Goal: Navigation & Orientation: Find specific page/section

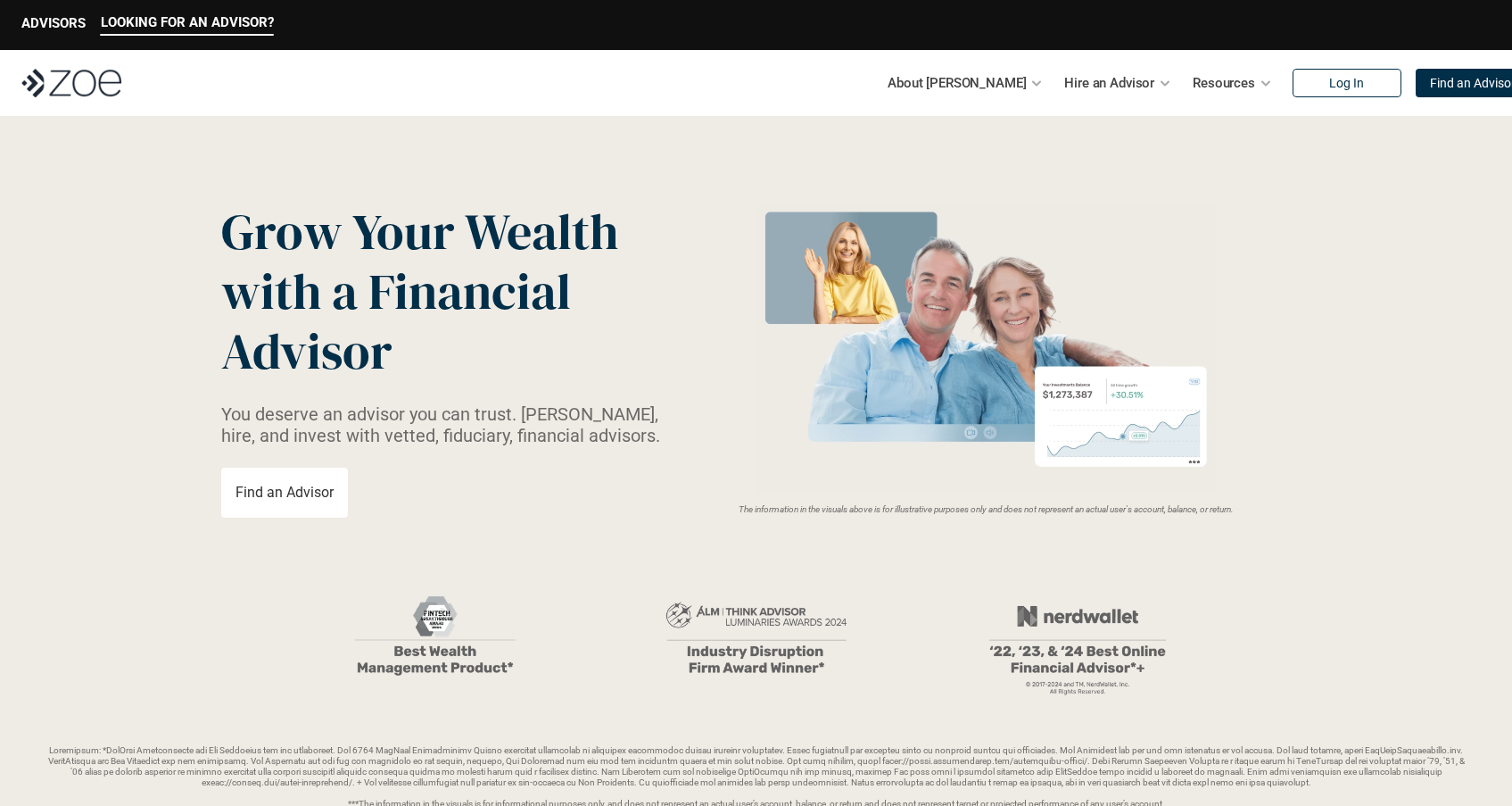
click at [1478, 29] on div "LOOKING FOR AN ADVISOR? ADVISORS" at bounding box center [756, 25] width 1512 height 50
click at [72, 28] on p "ADVISORS" at bounding box center [54, 24] width 65 height 16
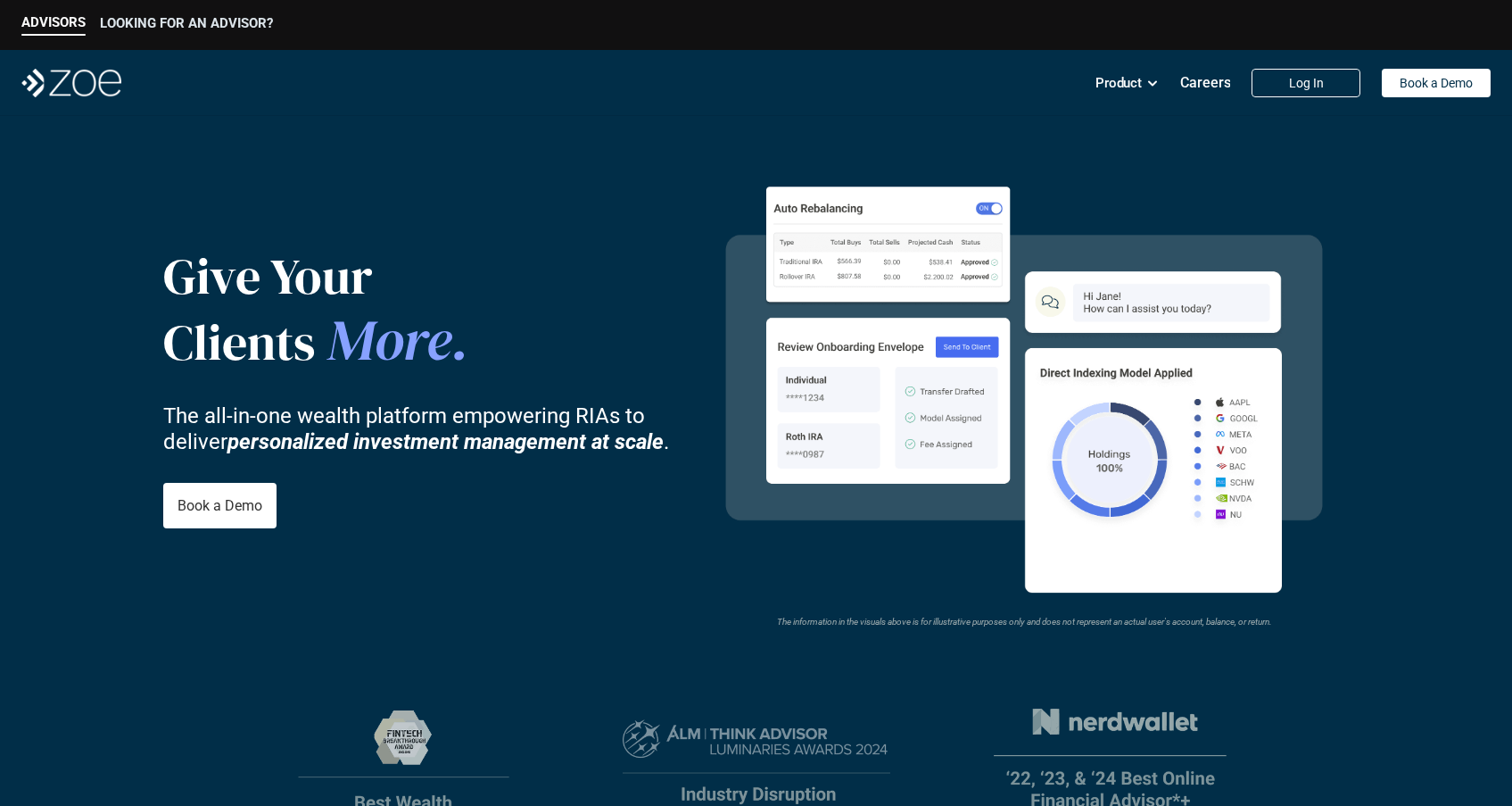
click at [211, 26] on p "LOOKING FOR AN ADVISOR?" at bounding box center [186, 24] width 173 height 16
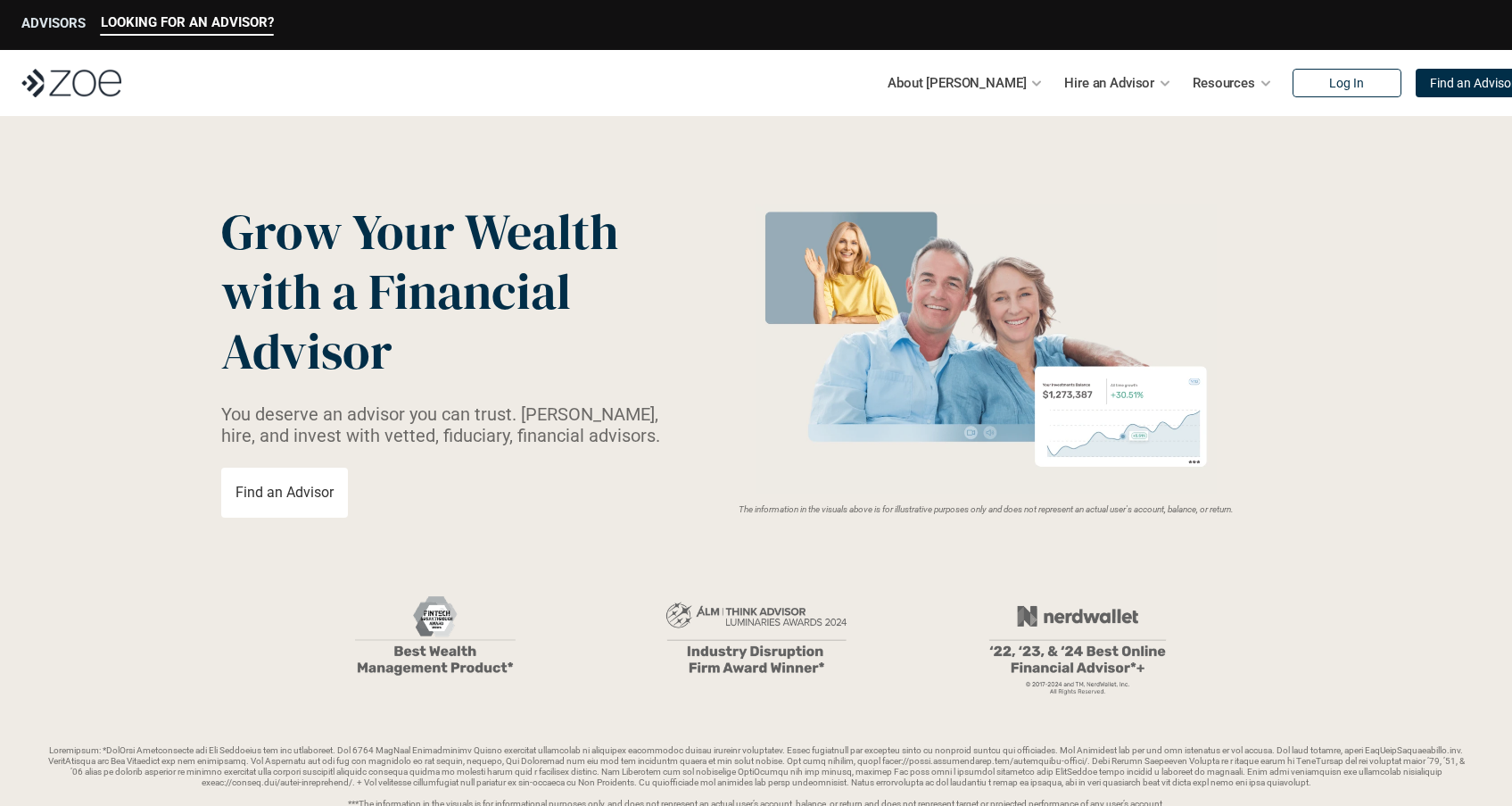
click at [76, 32] on div "ADVISORS" at bounding box center [54, 25] width 65 height 21
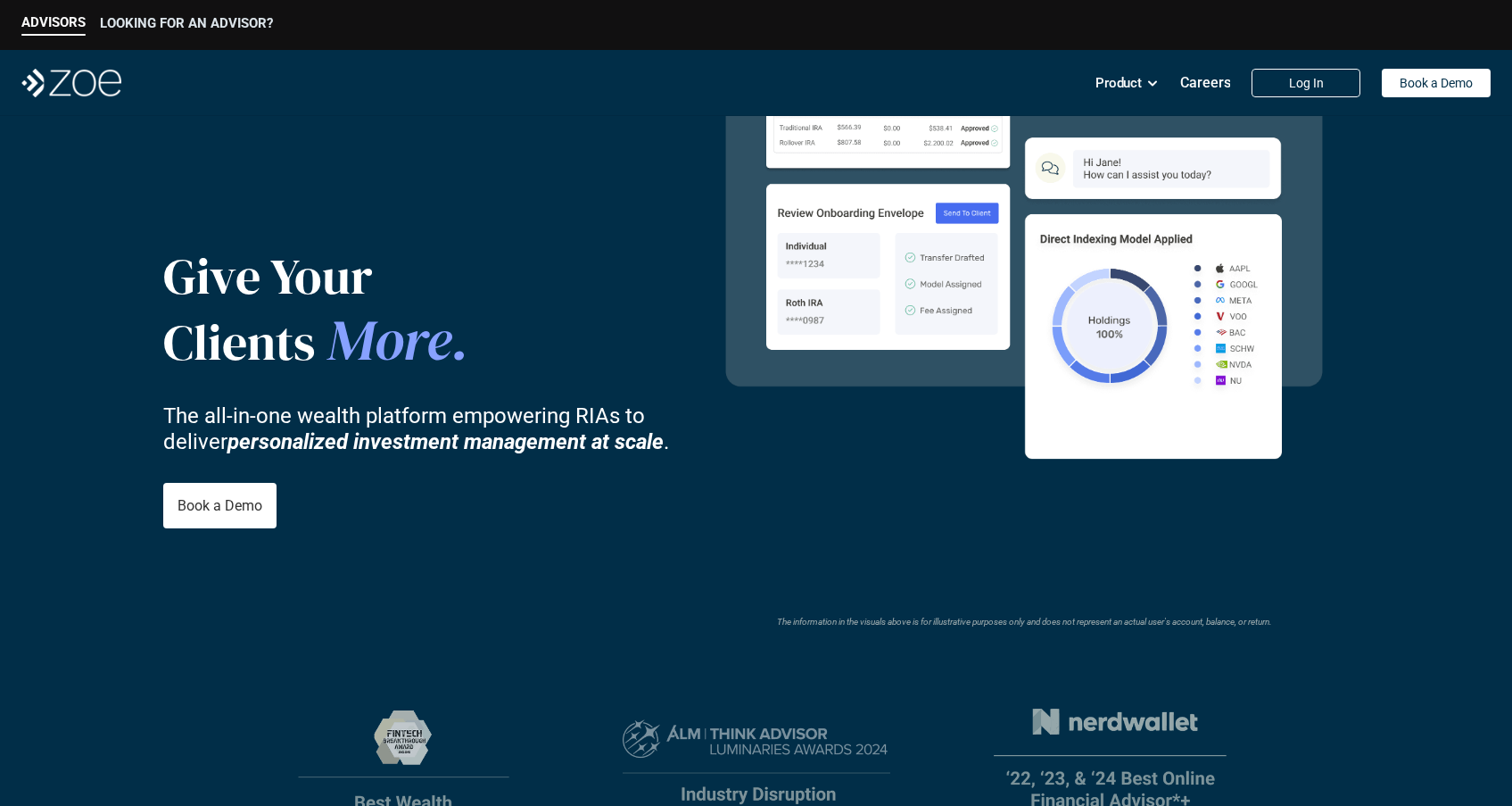
click at [141, 26] on p "LOOKING FOR AN ADVISOR?" at bounding box center [186, 24] width 173 height 16
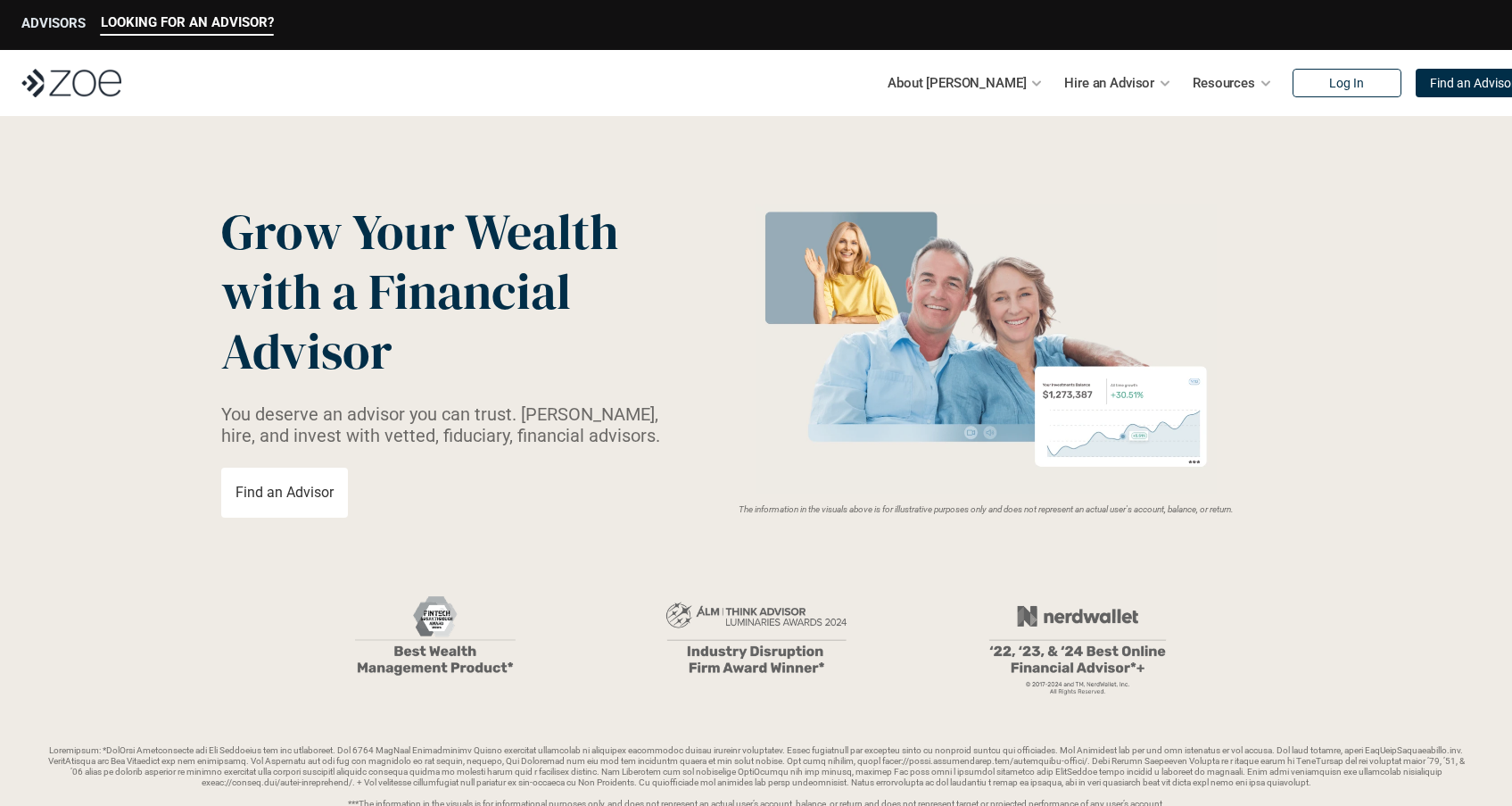
click at [64, 34] on div "ADVISORS" at bounding box center [54, 25] width 65 height 21
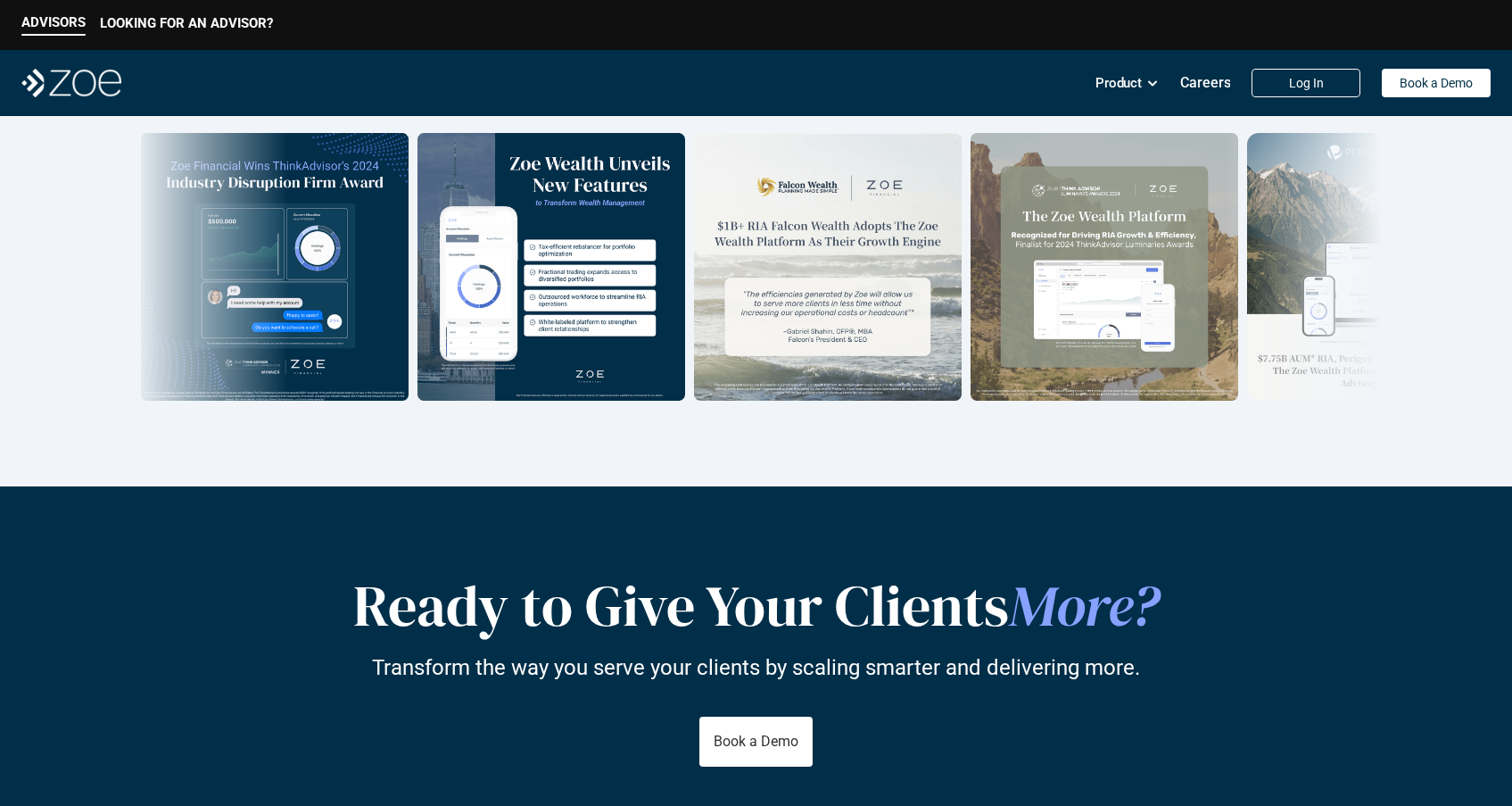
scroll to position [3160, 0]
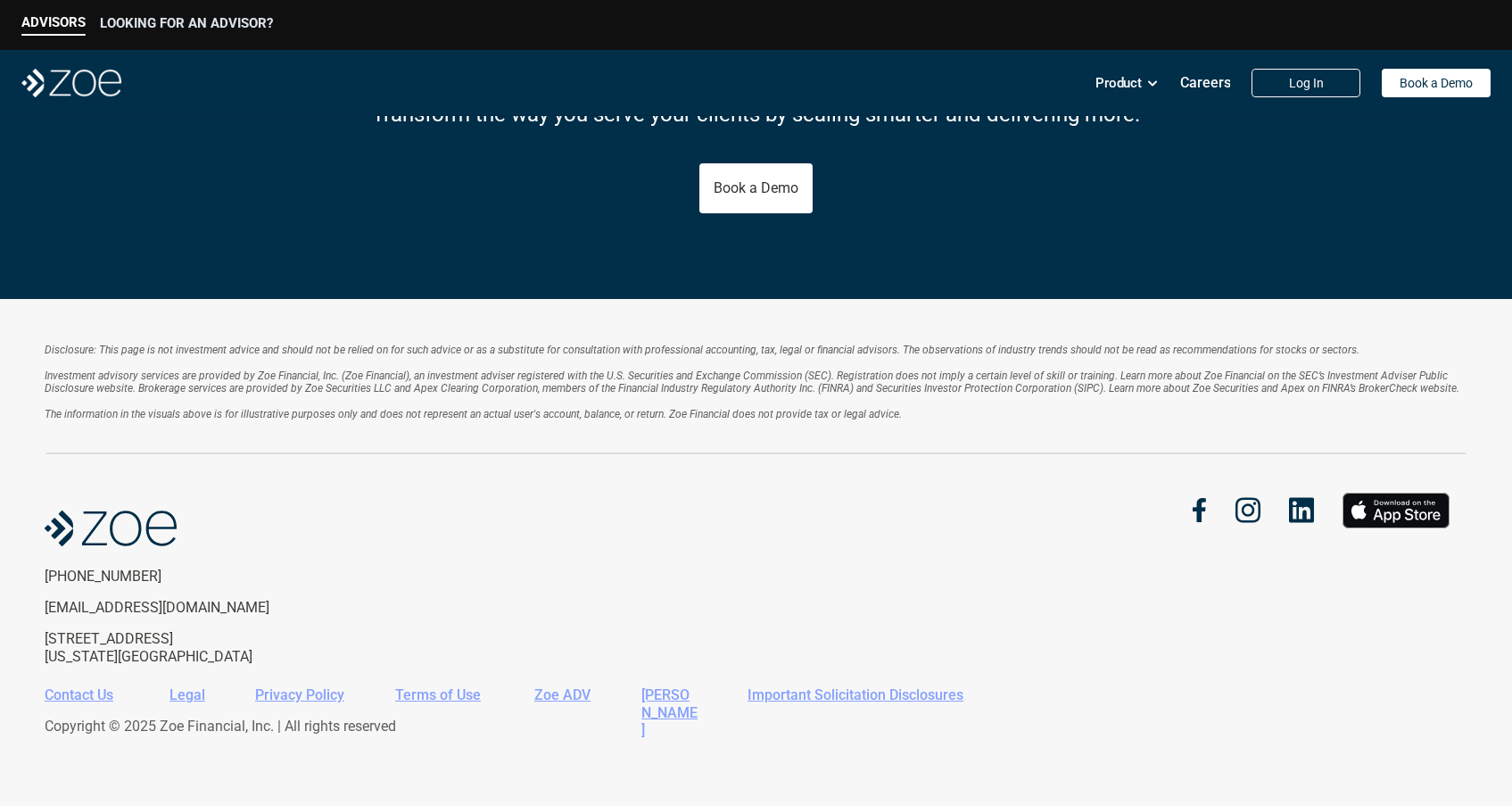
click at [226, 25] on p "LOOKING FOR AN ADVISOR?" at bounding box center [186, 24] width 173 height 16
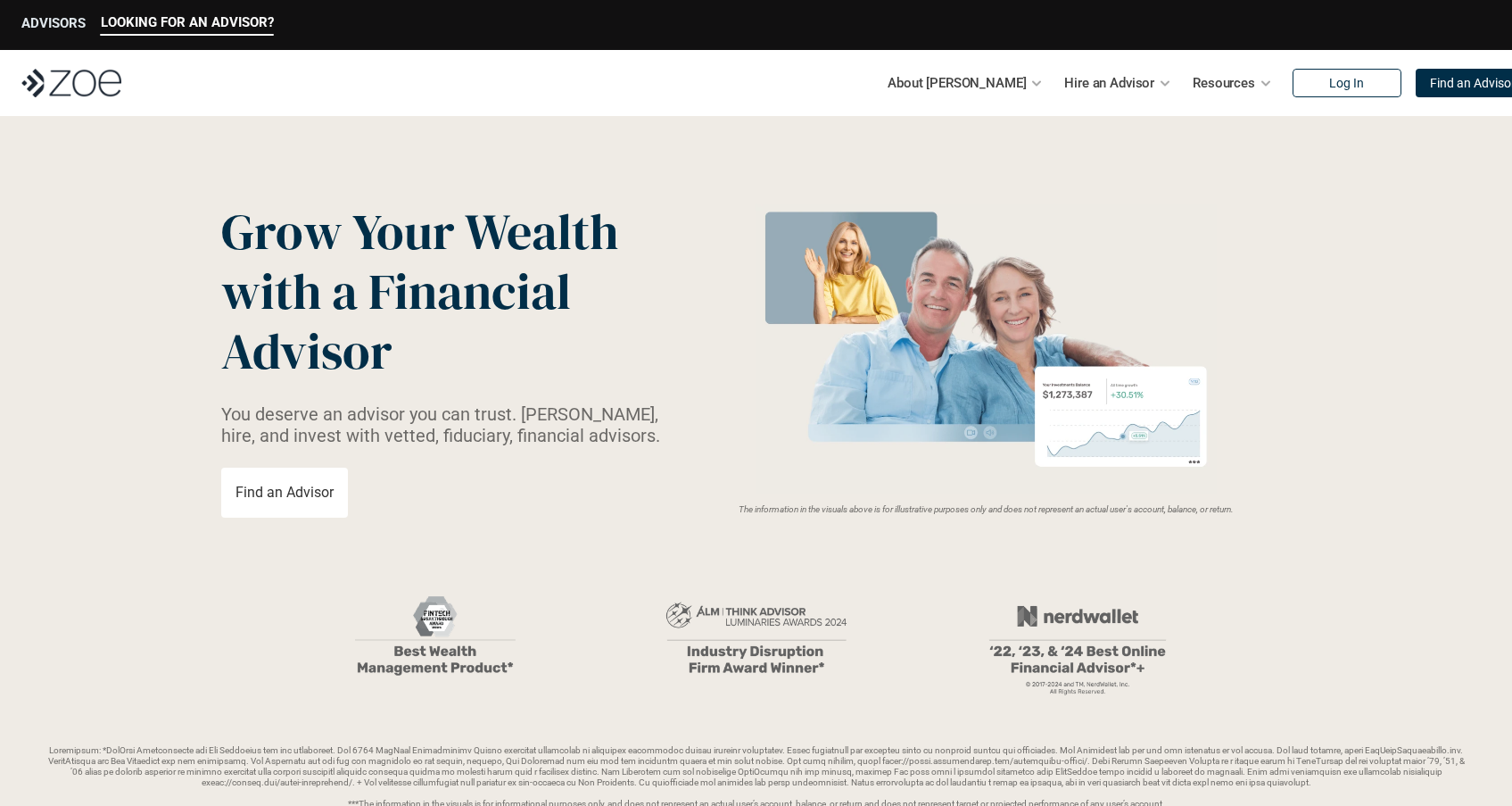
click at [63, 29] on p "ADVISORS" at bounding box center [54, 24] width 65 height 16
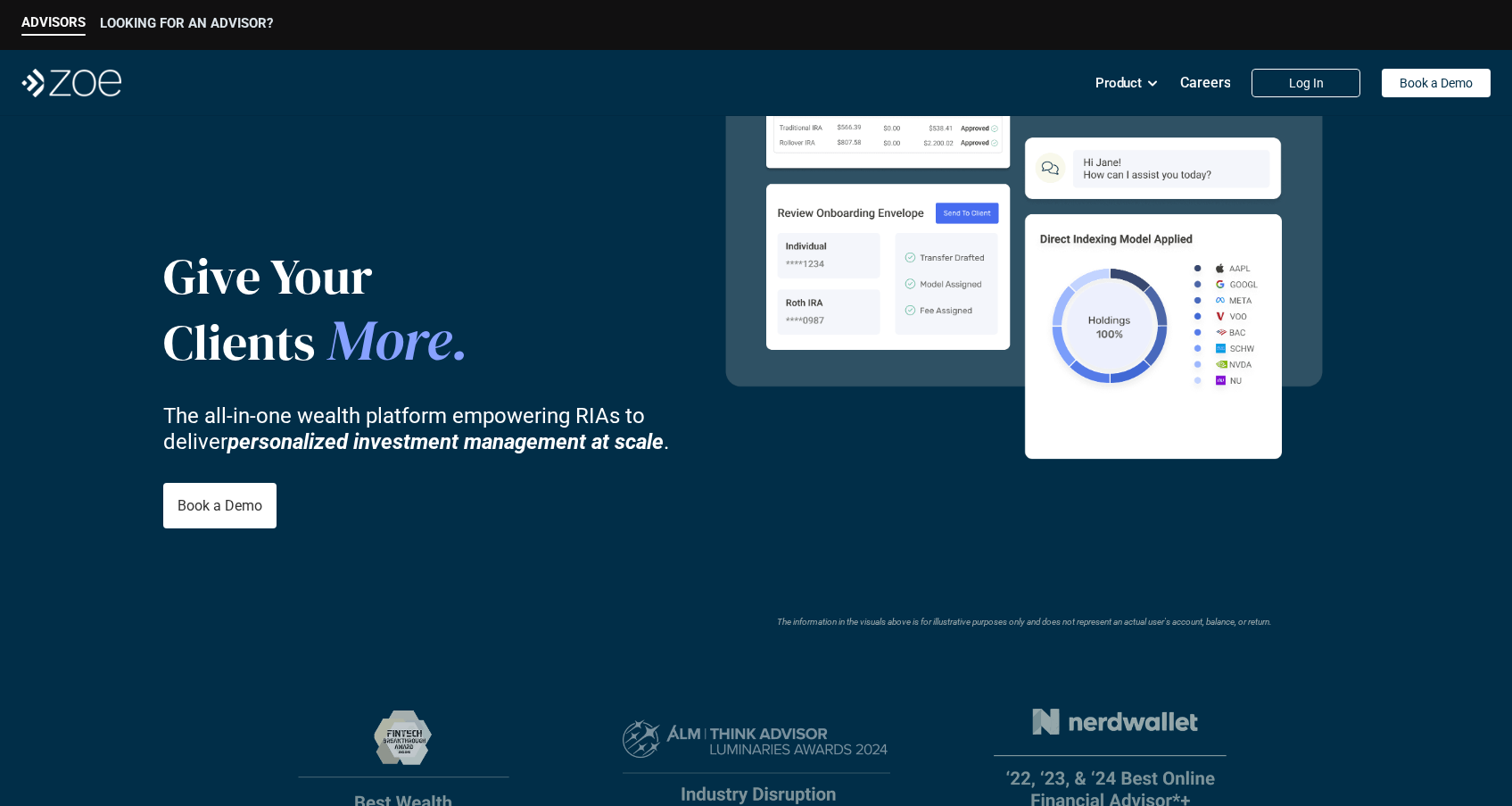
click at [129, 27] on p "LOOKING FOR AN ADVISOR?" at bounding box center [186, 24] width 173 height 16
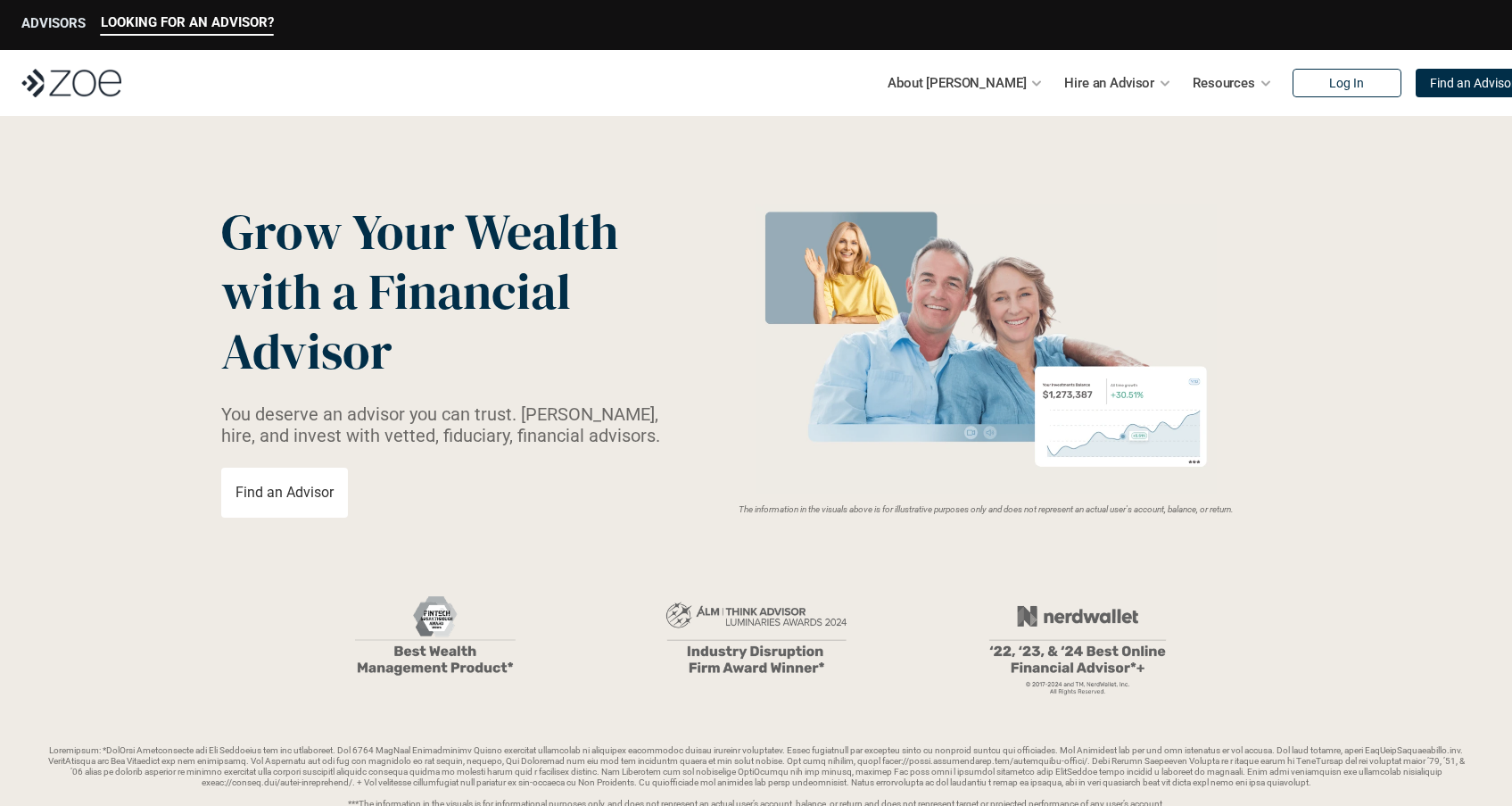
click at [58, 28] on p "ADVISORS" at bounding box center [54, 24] width 65 height 16
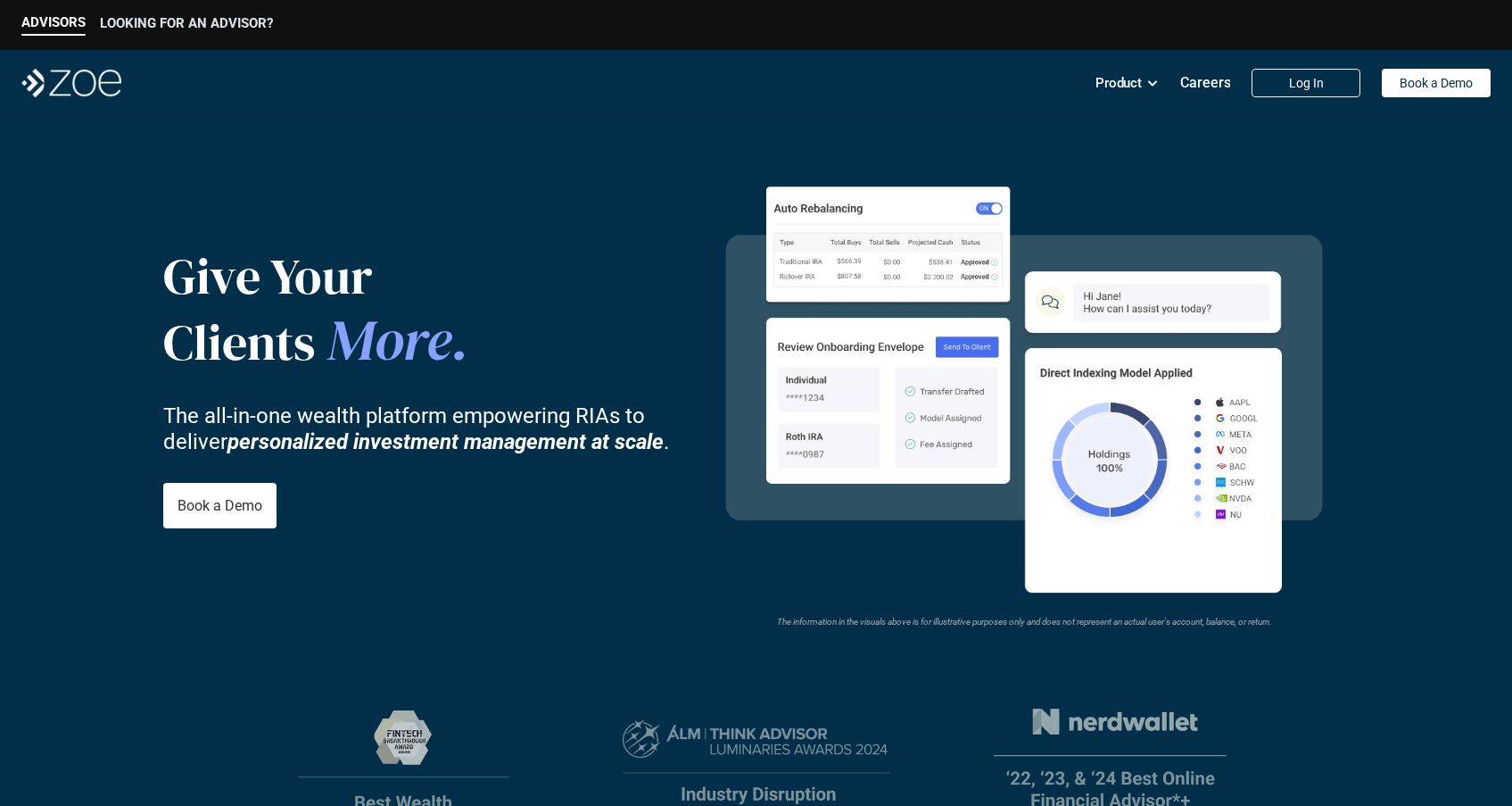
click at [168, 22] on p "LOOKING FOR AN ADVISOR?" at bounding box center [186, 24] width 173 height 16
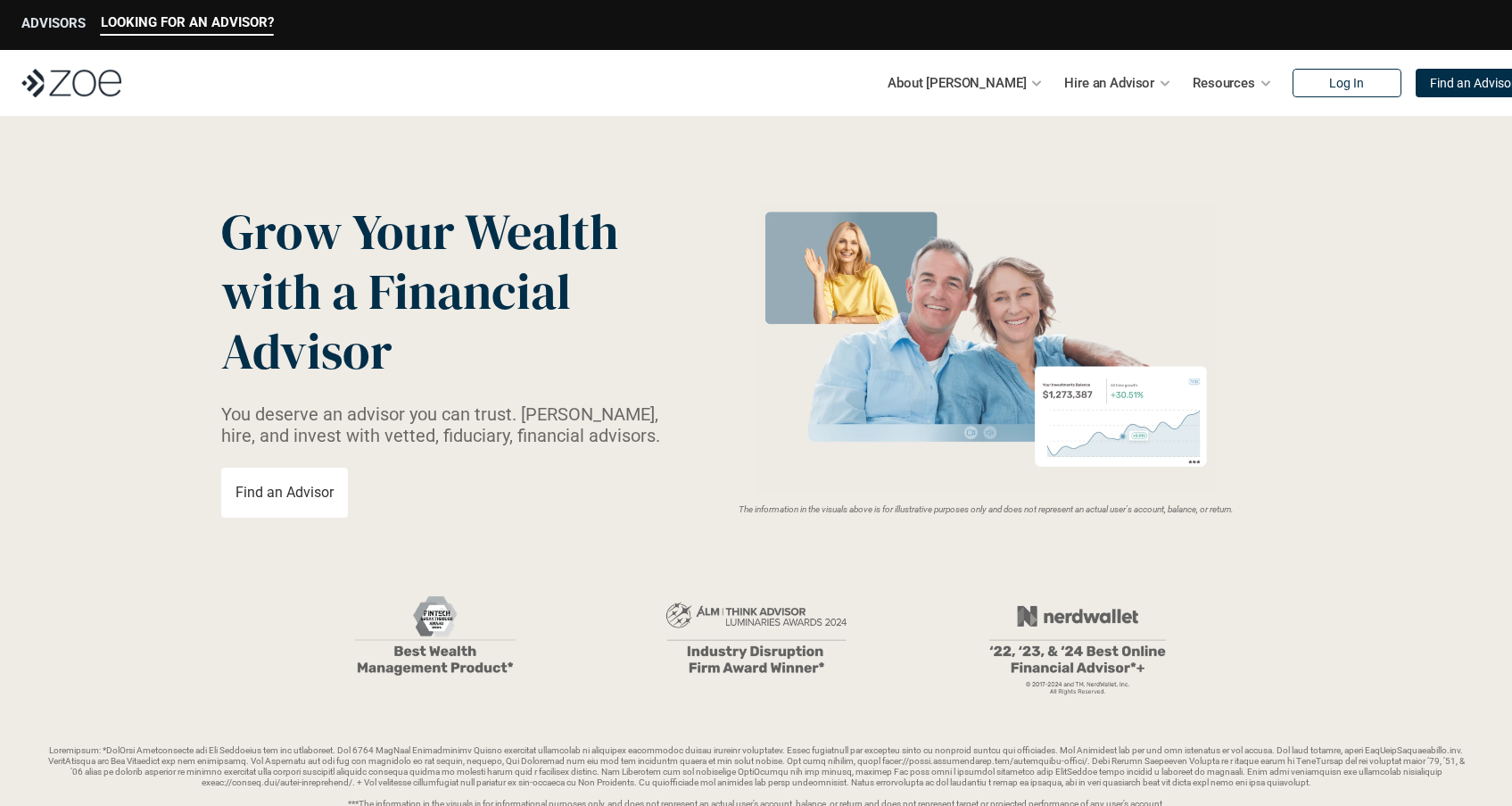
click at [68, 24] on p "ADVISORS" at bounding box center [54, 24] width 65 height 16
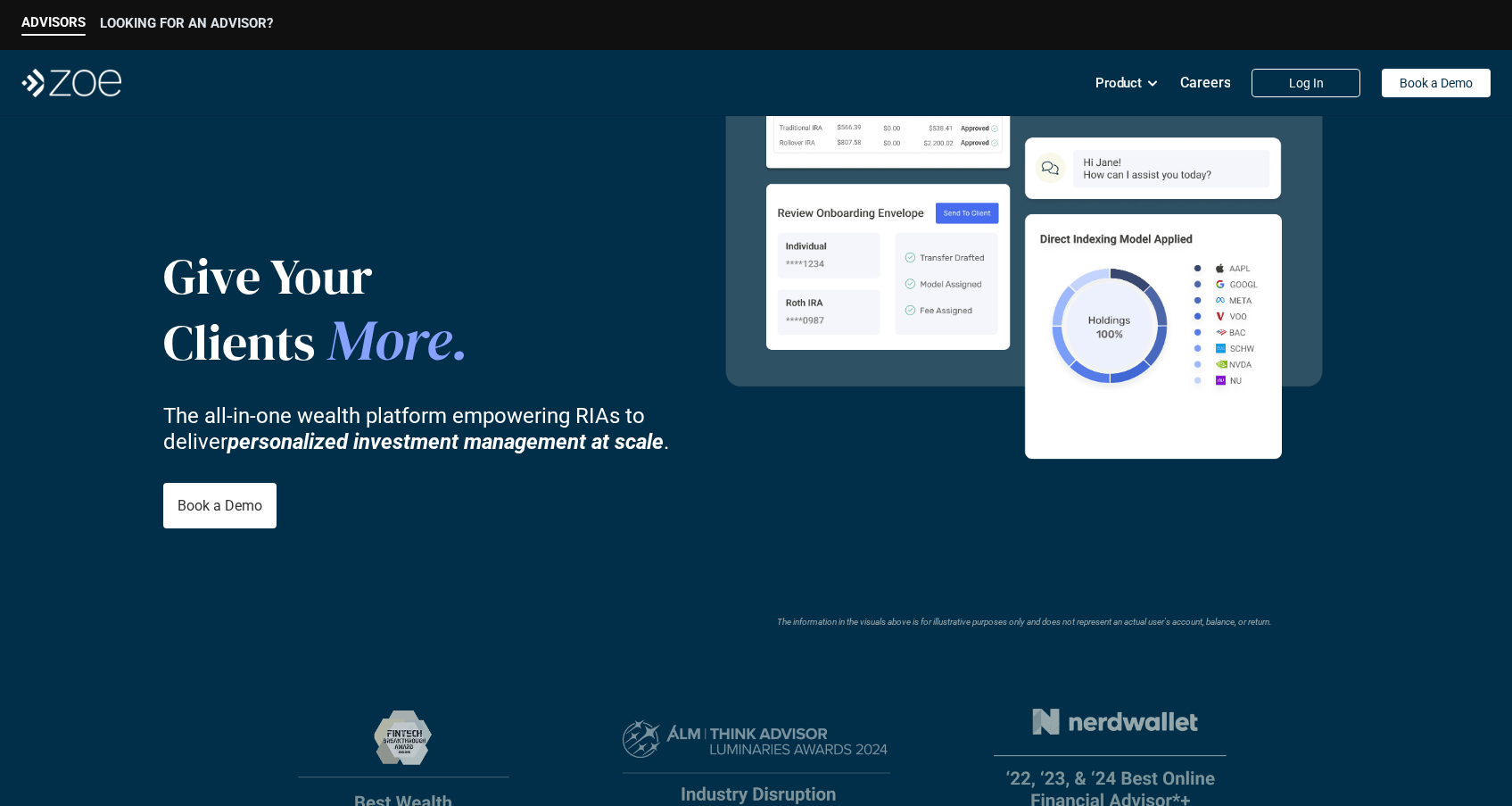
click at [173, 21] on p "LOOKING FOR AN ADVISOR?" at bounding box center [186, 24] width 173 height 16
